Goal: Transaction & Acquisition: Purchase product/service

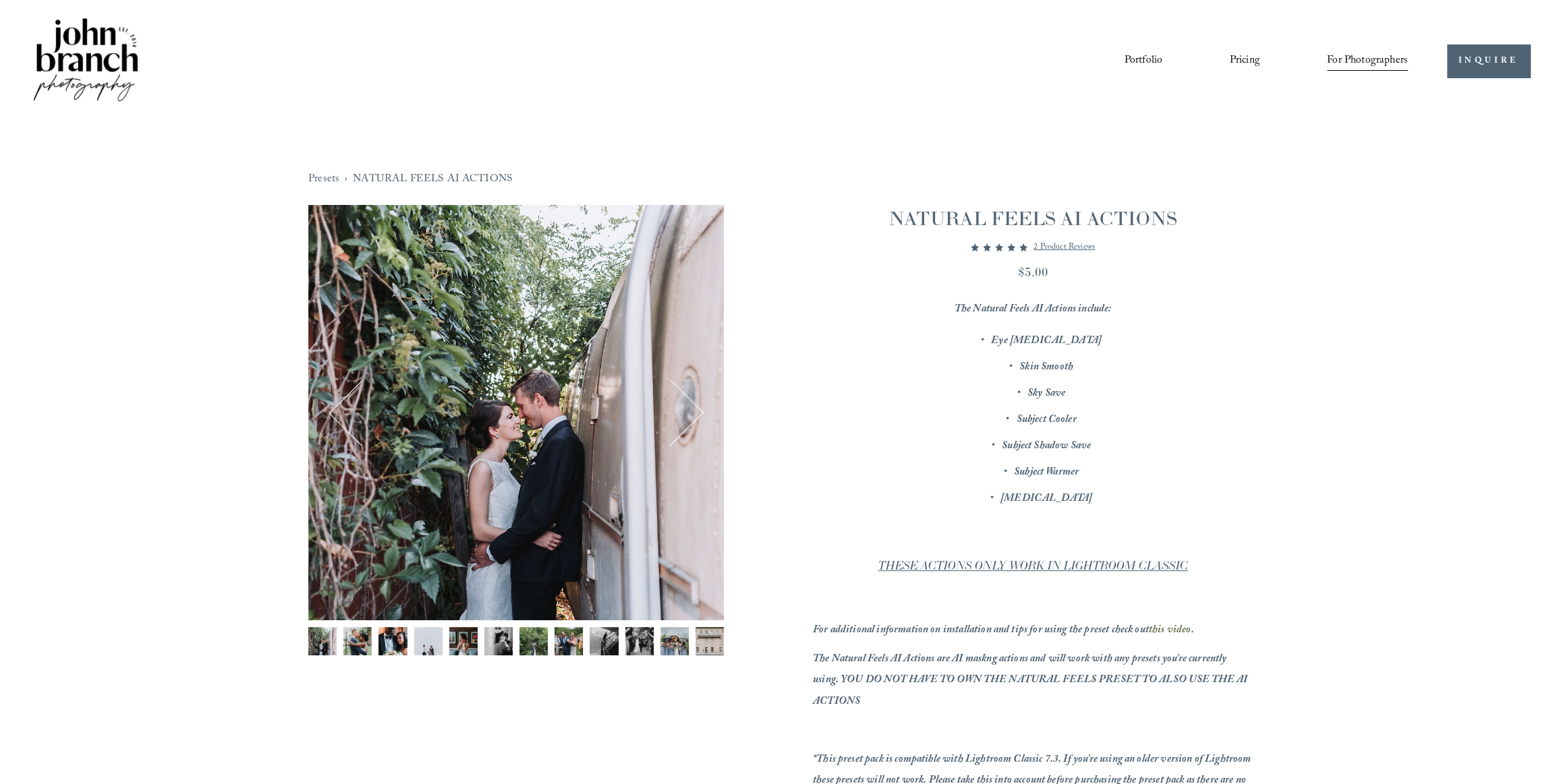
click at [853, 392] on p "Sky Save" at bounding box center [1046, 394] width 413 height 21
click at [1394, 304] on div "Presets › NATURAL FEELS AI ACTIONS 1 / 12 Image 1 of 12 Image 2 of 12" at bounding box center [780, 720] width 1561 height 1195
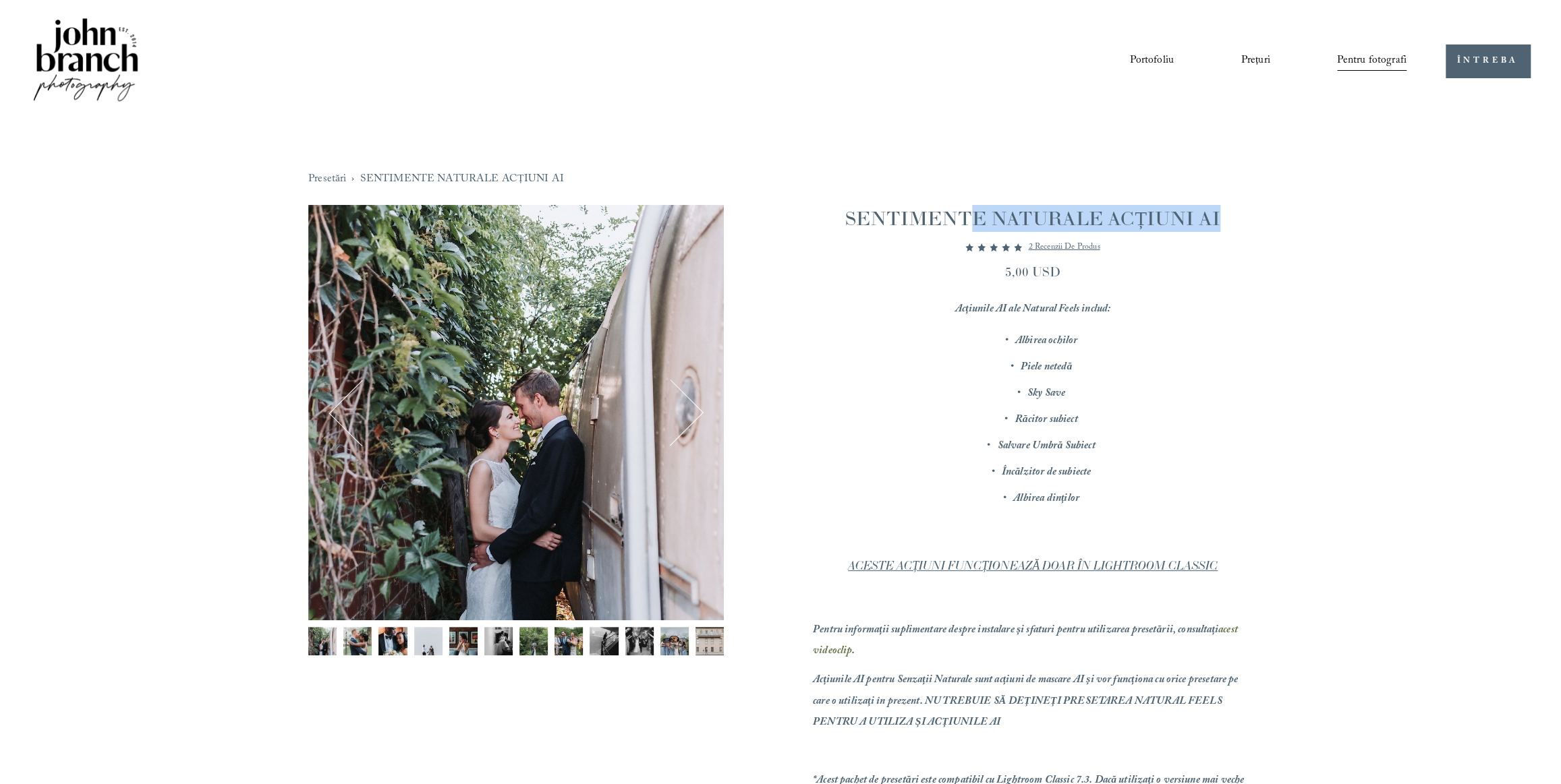
drag, startPoint x: 1235, startPoint y: 216, endPoint x: 1043, endPoint y: 189, distance: 193.9
click at [975, 203] on div "Presetări › SENTIMENTE NATURALE ACȚIUNI AI 1 / 12 Imaginea 1 din 12 Imaginea 2 …" at bounding box center [780, 535] width 1007 height 827
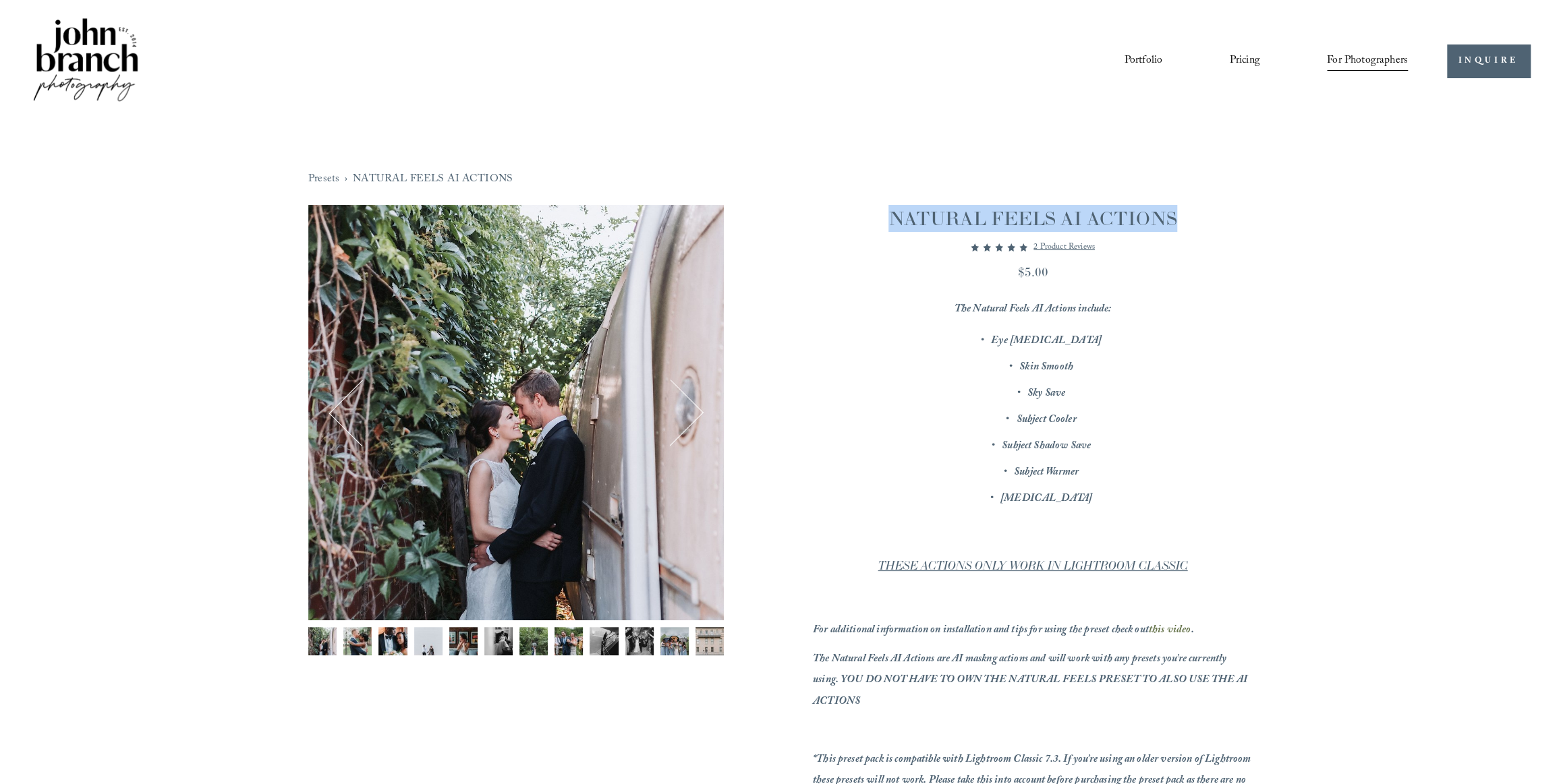
drag, startPoint x: 1195, startPoint y: 210, endPoint x: 886, endPoint y: 217, distance: 309.1
click at [886, 217] on h1 "NATURAL FEELS AI ACTIONS" at bounding box center [1033, 219] width 440 height 27
copy h1 "NATURAL FEELS AI ACTIONS"
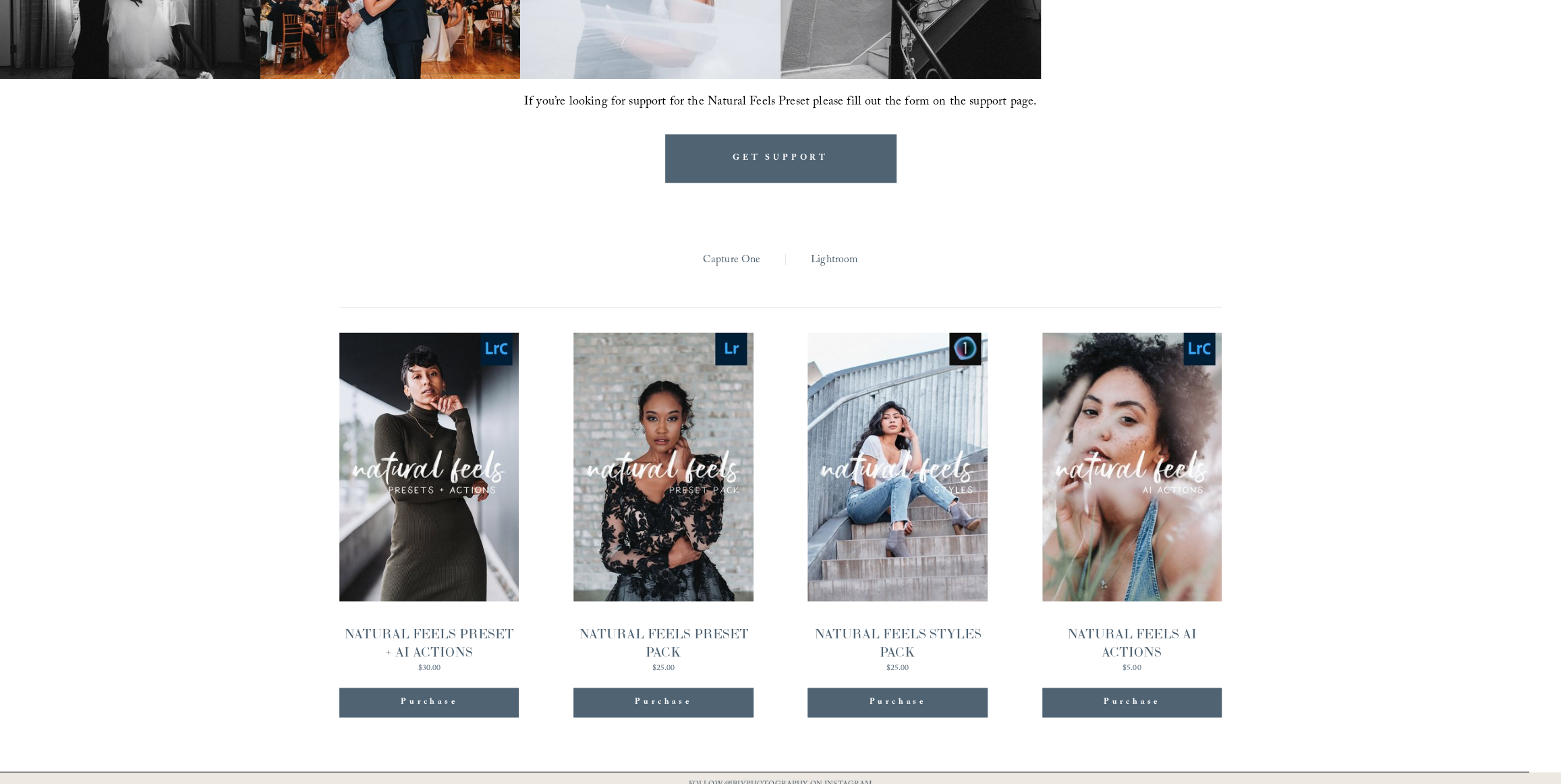
scroll to position [1307, 0]
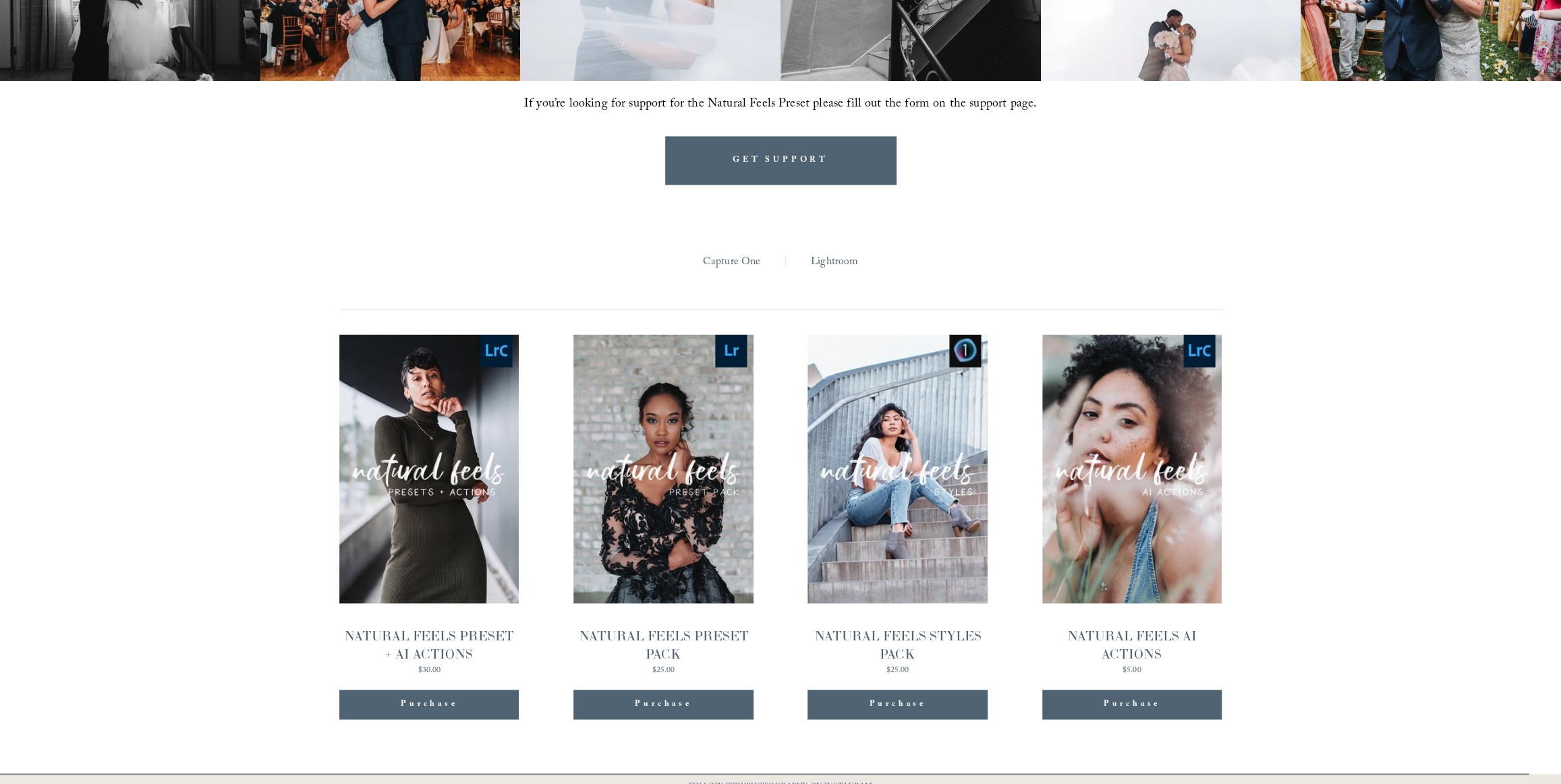
click at [425, 520] on link "Quick View NATURAL FEELS PRESET + AI ACTIONS $30.00" at bounding box center [428, 505] width 179 height 341
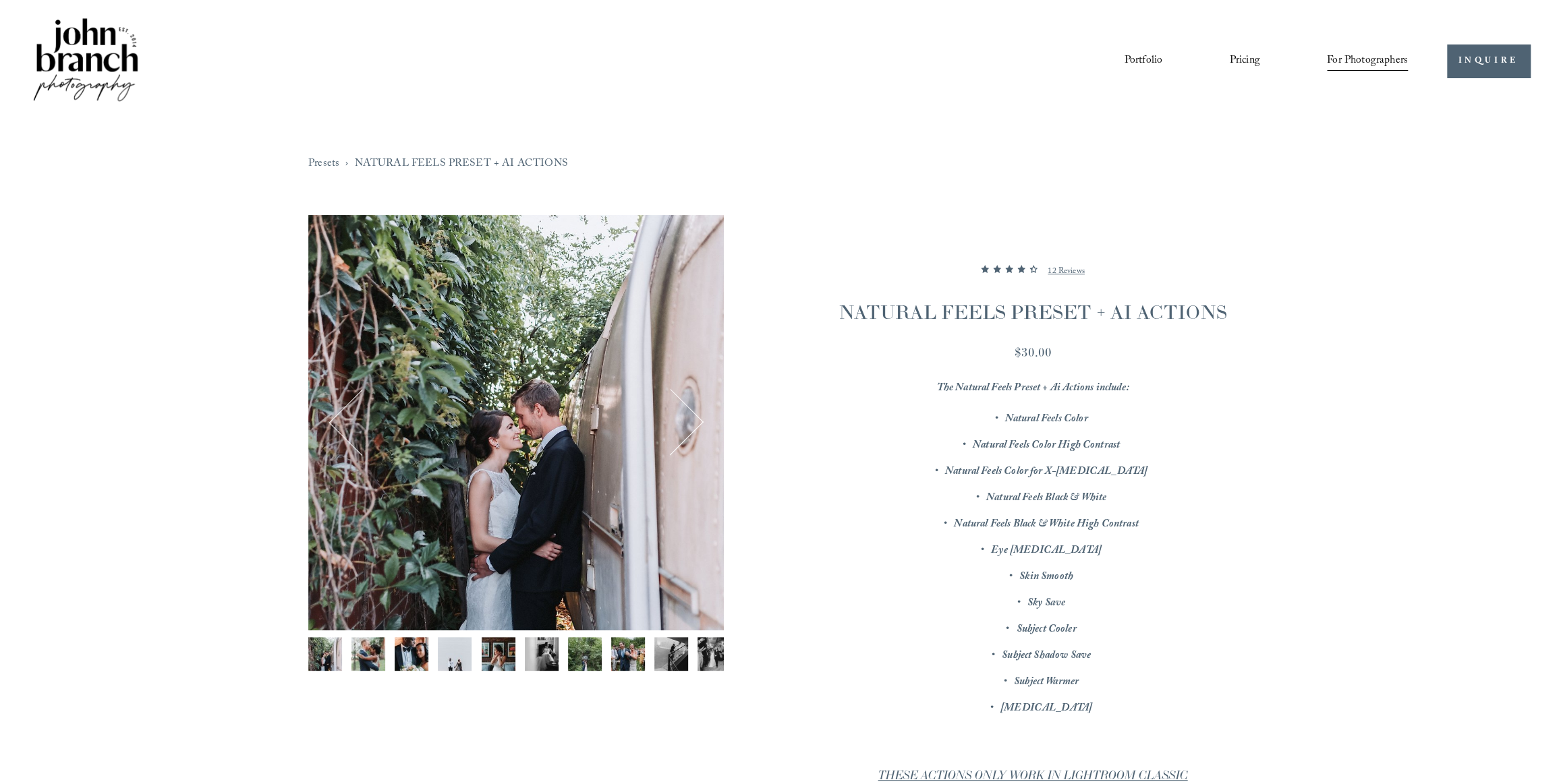
click at [569, 651] on img "Image 7 of 12" at bounding box center [585, 654] width 34 height 34
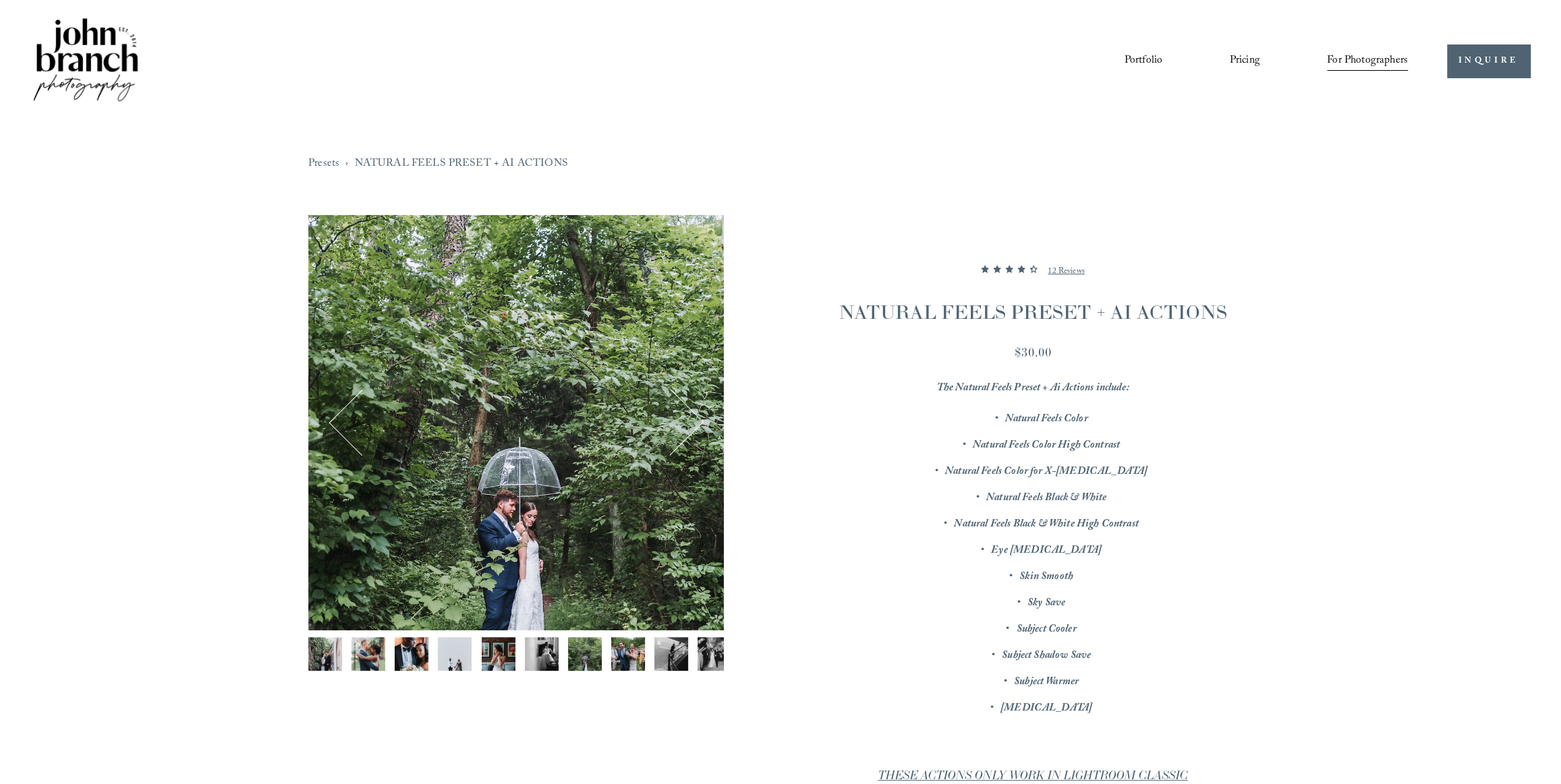
drag, startPoint x: 609, startPoint y: 647, endPoint x: 626, endPoint y: 653, distance: 18.0
click at [610, 647] on div "Gallery thumbnails" at bounding box center [516, 657] width 416 height 40
click at [639, 655] on img "Image 8 of 12" at bounding box center [628, 654] width 34 height 34
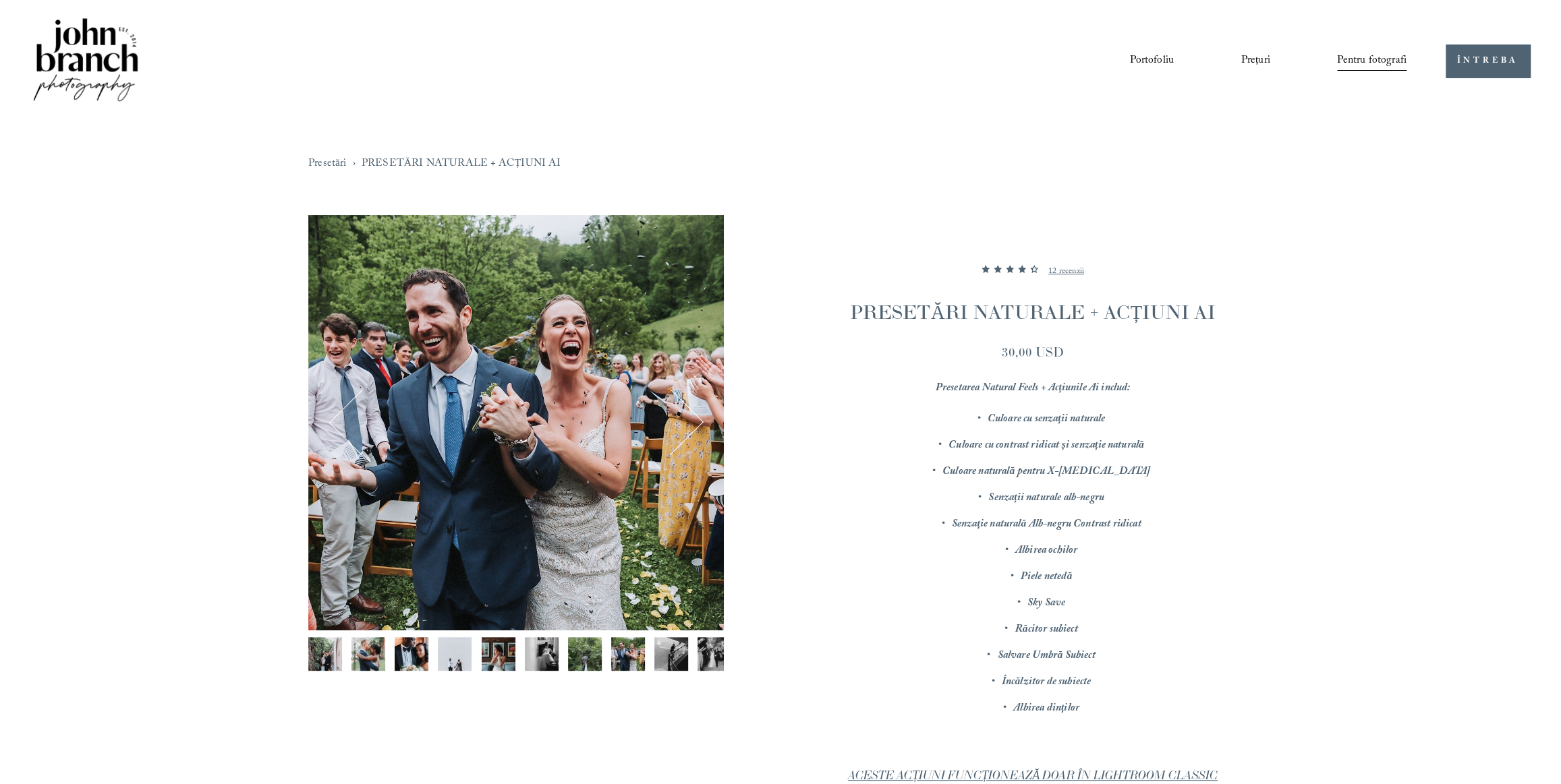
drag, startPoint x: 1113, startPoint y: 23, endPoint x: 1138, endPoint y: 28, distance: 25.5
click at [1113, 23] on div "Portofoliu Prețuri Pentru fotografi Presetări Educaţie Cursuri Blog" at bounding box center [718, 61] width 1375 height 91
click at [0, 0] on font "Presetări" at bounding box center [0, 0] width 0 height 0
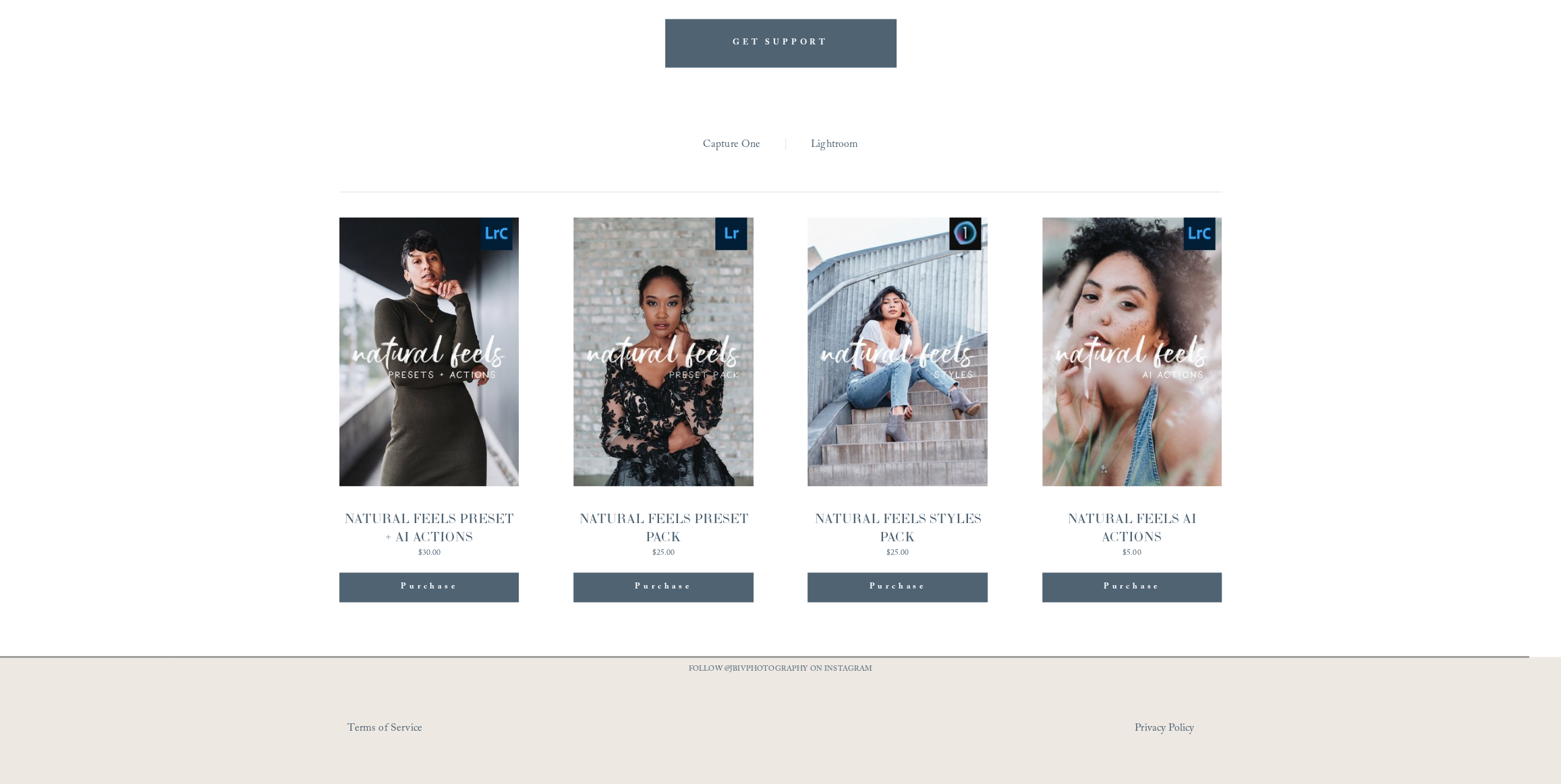
scroll to position [1457, 0]
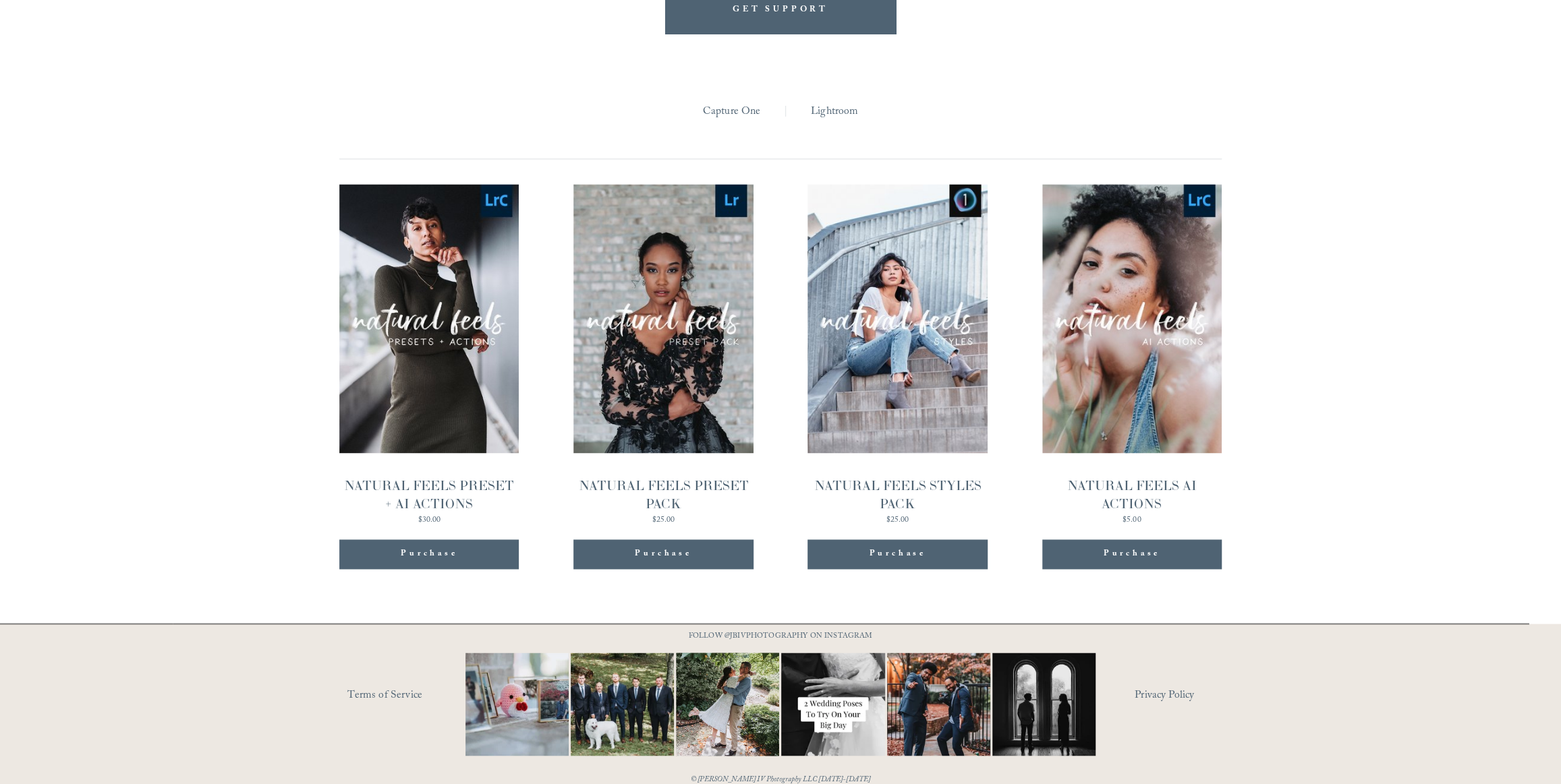
click at [1096, 348] on link "Quick View NATURAL FEELS AI ACTIONS $5.00" at bounding box center [1131, 354] width 179 height 341
